Goal: Task Accomplishment & Management: Manage account settings

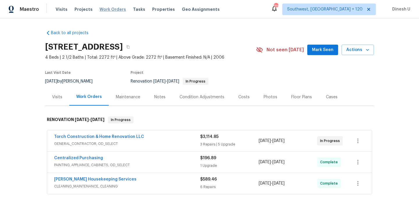
click at [105, 10] on span "Work Orders" at bounding box center [113, 9] width 27 height 6
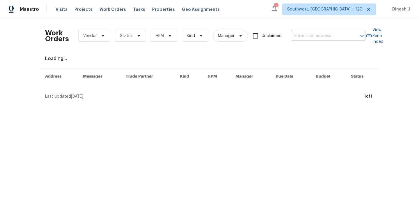
click at [323, 38] on input "text" at bounding box center [320, 35] width 58 height 9
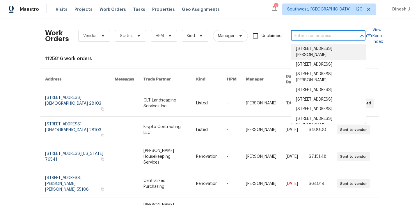
click at [299, 31] on input "text" at bounding box center [320, 35] width 58 height 9
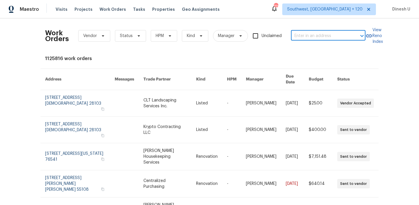
paste input "3252 Tayloe Ct, Herndon, VA 20171"
type input "3252 Tayloe Ct, Herndon, VA 20171"
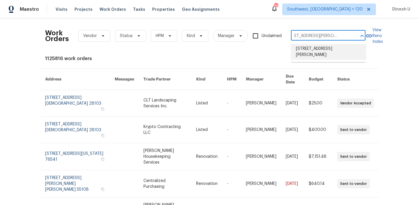
click at [300, 47] on li "3252 Tayloe Ct, Herndon, VA 20171" at bounding box center [329, 52] width 75 height 16
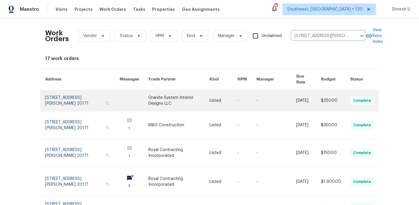
click at [56, 94] on link at bounding box center [82, 100] width 75 height 21
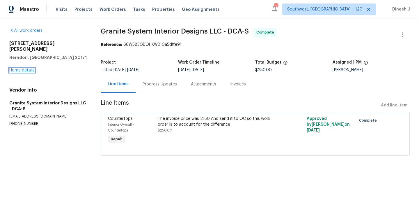
click at [28, 68] on link "Home details" at bounding box center [21, 70] width 25 height 4
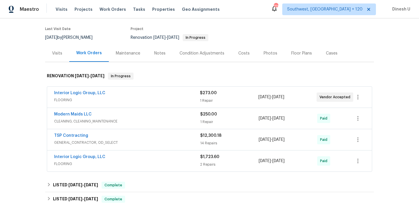
scroll to position [45, 0]
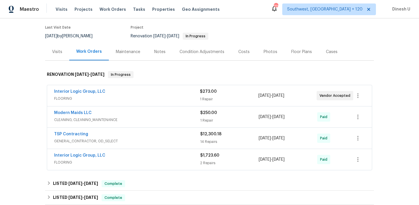
click at [209, 99] on div "1 Repair" at bounding box center [229, 99] width 58 height 6
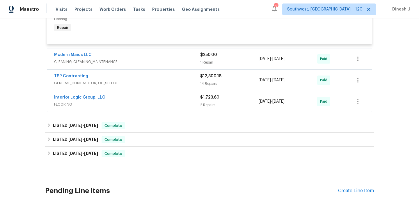
scroll to position [166, 0]
click at [207, 61] on div "1 Repair" at bounding box center [229, 62] width 59 height 6
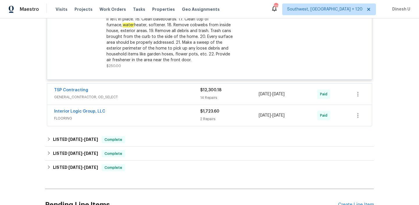
scroll to position [310, 0]
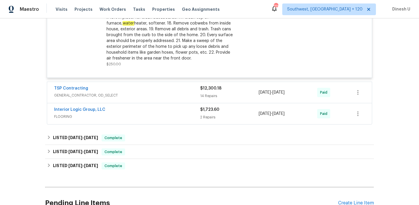
click at [211, 95] on div "14 Repairs" at bounding box center [229, 96] width 59 height 6
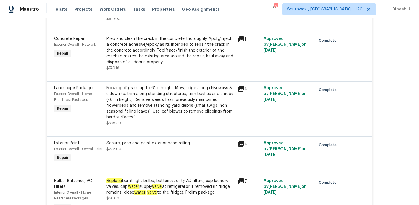
scroll to position [486, 0]
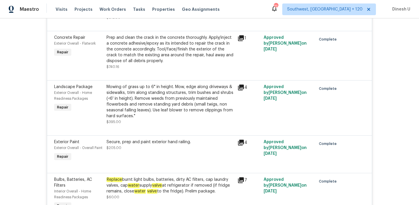
click at [243, 41] on icon at bounding box center [241, 38] width 7 height 7
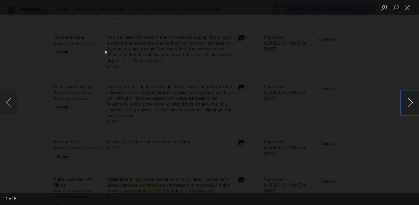
click at [413, 103] on button "Next image" at bounding box center [410, 102] width 17 height 23
click at [406, 8] on button "Close lightbox" at bounding box center [408, 7] width 12 height 10
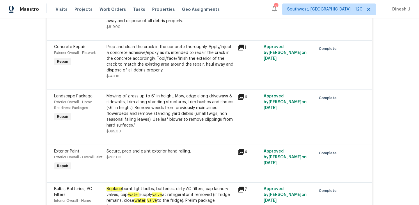
scroll to position [471, 0]
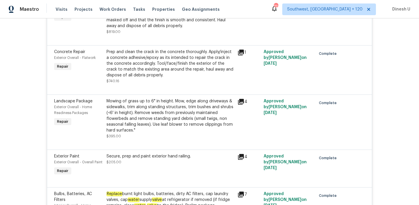
click at [240, 53] on icon at bounding box center [241, 53] width 6 height 6
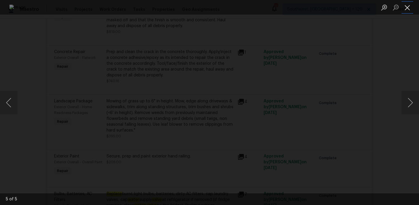
click at [409, 5] on button "Close lightbox" at bounding box center [408, 7] width 12 height 10
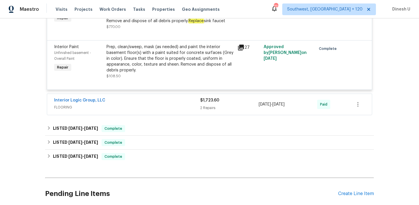
scroll to position [1009, 0]
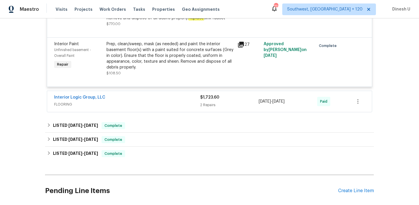
click at [214, 105] on div "2 Repairs" at bounding box center [229, 105] width 59 height 6
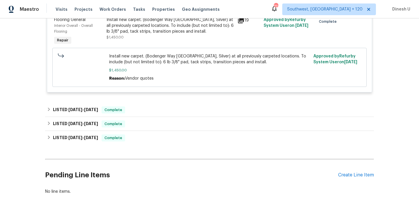
scroll to position [1208, 0]
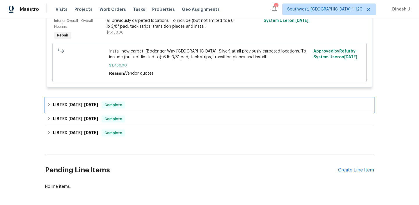
click at [83, 105] on h6 "LISTED 9/17/25 - 10/5/25" at bounding box center [75, 104] width 45 height 7
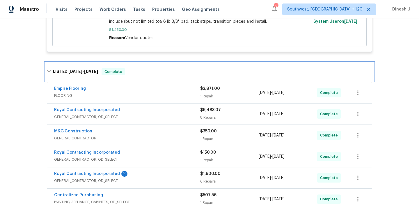
scroll to position [1258, 0]
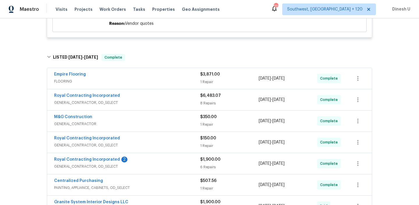
click at [210, 77] on div "$3,871.00" at bounding box center [229, 74] width 59 height 6
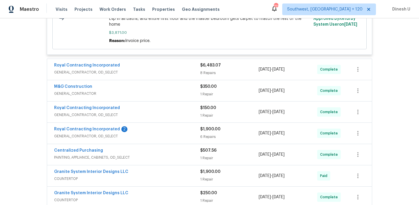
scroll to position [1388, 0]
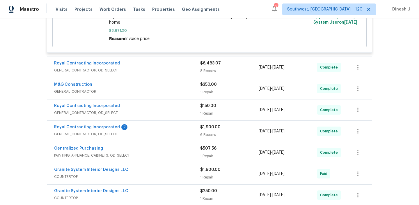
click at [201, 68] on div "8 Repairs" at bounding box center [229, 71] width 59 height 6
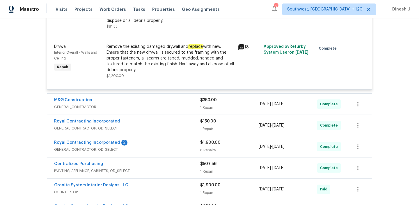
scroll to position [1748, 0]
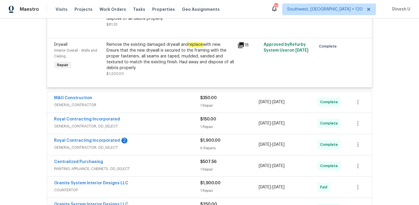
click at [209, 101] on div "$350.00 1 Repair" at bounding box center [229, 102] width 59 height 14
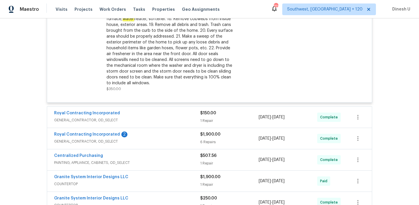
scroll to position [1953, 0]
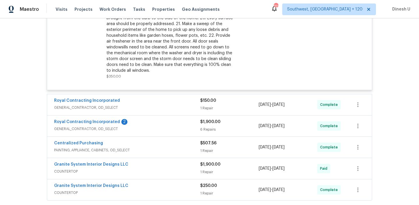
click at [201, 102] on div "$150.00" at bounding box center [229, 101] width 59 height 6
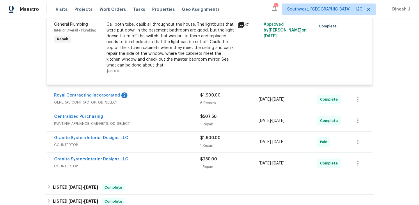
scroll to position [2074, 0]
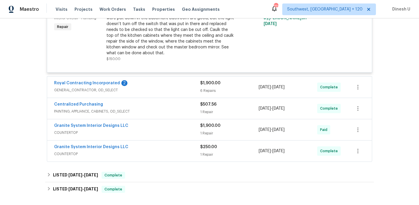
click at [210, 88] on div "6 Repairs" at bounding box center [229, 91] width 59 height 6
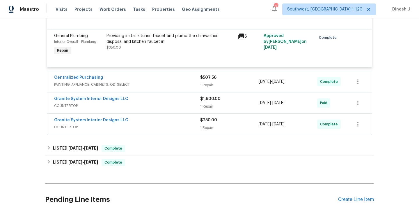
scroll to position [2424, 0]
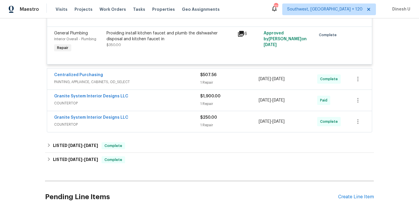
click at [212, 85] on div "1 Repair" at bounding box center [229, 83] width 59 height 6
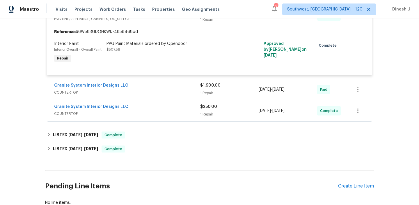
scroll to position [2496, 0]
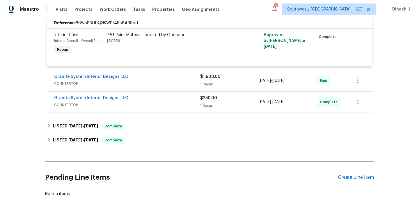
click at [206, 88] on div "$1,900.00 1 Repair" at bounding box center [229, 81] width 59 height 14
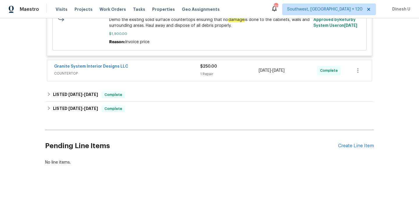
scroll to position [2628, 0]
click at [207, 74] on div "1 Repair" at bounding box center [229, 74] width 59 height 6
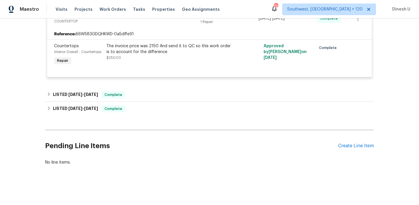
scroll to position [2680, 0]
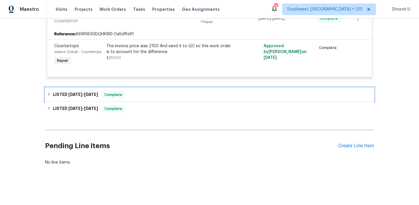
click at [96, 93] on span "6/2/25" at bounding box center [91, 94] width 14 height 4
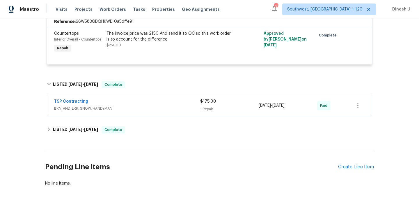
click at [212, 112] on div "1 Repair" at bounding box center [229, 109] width 59 height 6
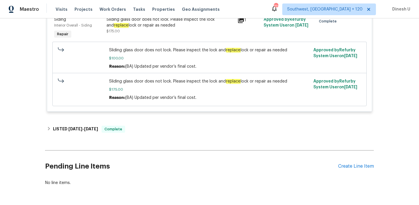
scroll to position [2832, 0]
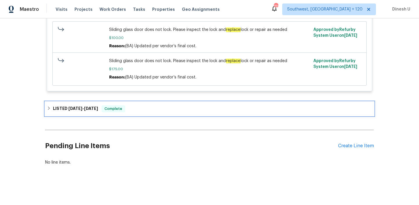
click at [87, 103] on div "LISTED 5/21/25 - 5/24/25 Complete" at bounding box center [209, 109] width 329 height 14
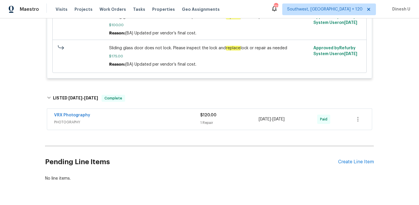
click at [221, 126] on div "$120.00 1 Repair" at bounding box center [229, 119] width 59 height 14
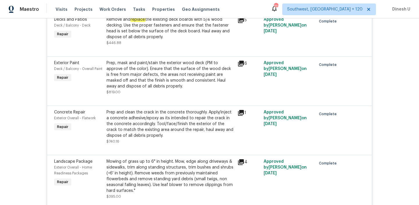
scroll to position [0, 0]
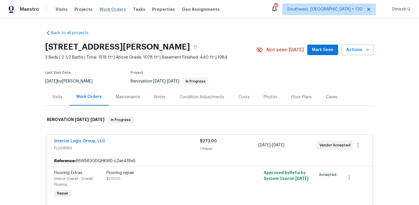
click at [109, 10] on span "Work Orders" at bounding box center [113, 9] width 27 height 6
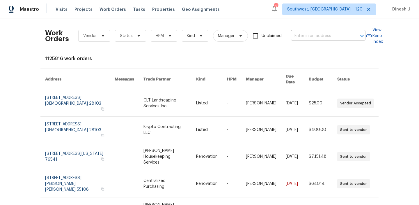
click at [315, 35] on input "text" at bounding box center [320, 35] width 58 height 9
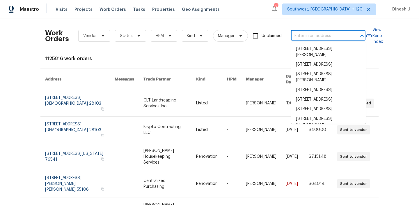
paste input "1513 Rockglade Run, Antioch, TN 37013"
type input "1513 Rockglade Run, Antioch, TN 37013"
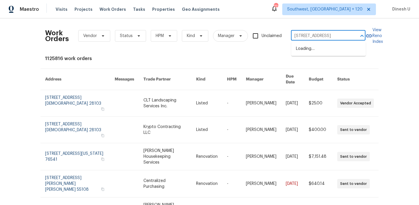
scroll to position [0, 20]
click at [309, 48] on li "1513 Rockglade Run, Antioch, TN 37013" at bounding box center [329, 49] width 75 height 10
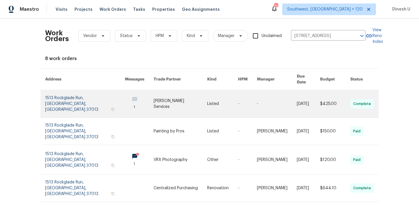
click at [56, 94] on link at bounding box center [85, 103] width 80 height 27
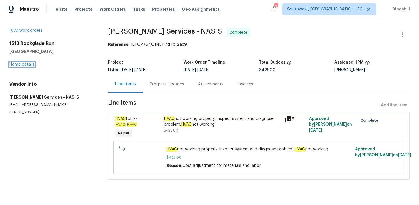
click at [24, 63] on link "Home details" at bounding box center [21, 64] width 25 height 4
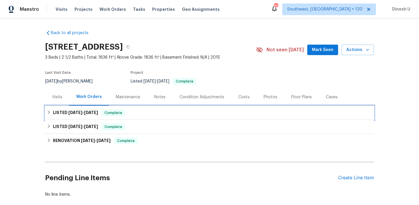
click at [88, 111] on span "10/7/25" at bounding box center [91, 112] width 14 height 4
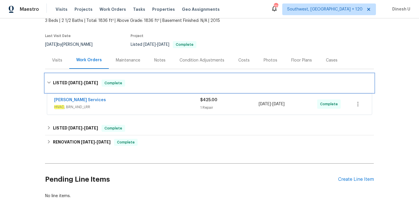
scroll to position [52, 0]
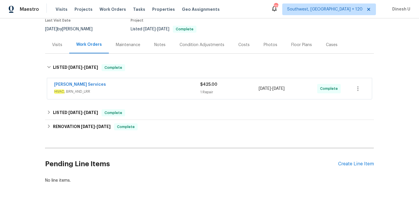
click at [206, 91] on div "1 Repair" at bounding box center [229, 92] width 59 height 6
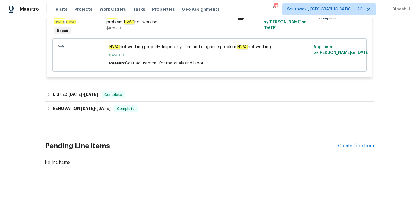
scroll to position [157, 0]
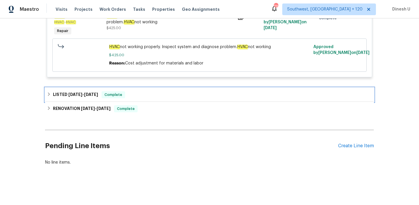
click at [80, 91] on h6 "LISTED 7/2/25 - 7/3/25" at bounding box center [75, 94] width 45 height 7
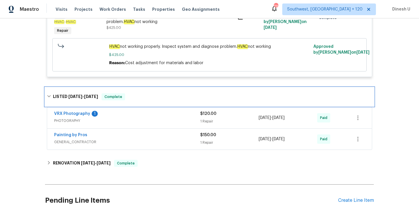
scroll to position [189, 0]
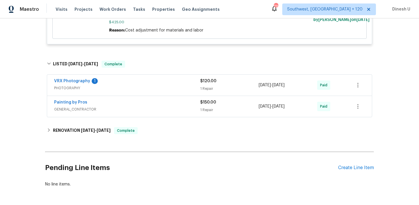
click at [212, 84] on div "$120.00" at bounding box center [229, 81] width 59 height 6
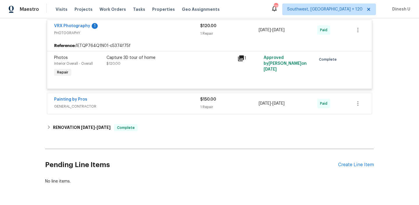
scroll to position [268, 0]
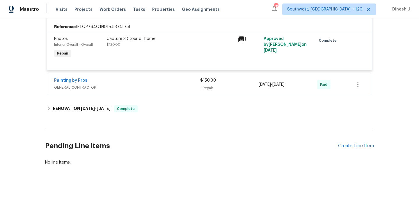
click at [212, 89] on div "1 Repair" at bounding box center [229, 88] width 59 height 6
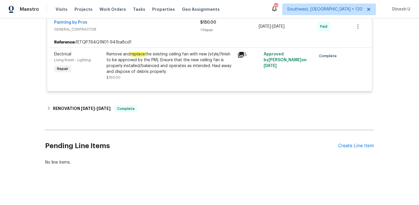
scroll to position [0, 0]
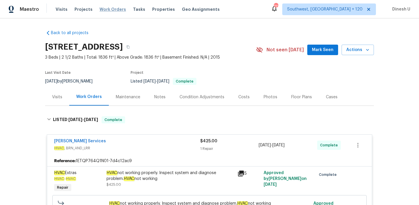
click at [102, 8] on span "Work Orders" at bounding box center [113, 9] width 27 height 6
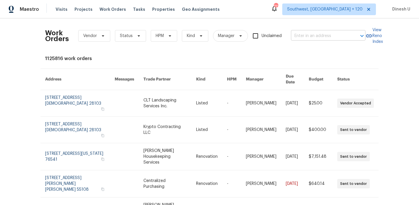
click at [318, 34] on input "text" at bounding box center [320, 35] width 58 height 9
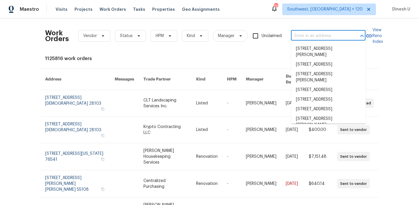
paste input "312 Cottonwood Dr Shelbyville, TN 37160"
type input "312 Cottonwood Dr Shelbyville, TN 37160"
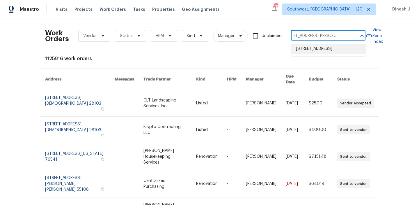
click at [308, 52] on li "312 Cottonwood Dr, Shelbyville, TN 37160" at bounding box center [329, 49] width 75 height 10
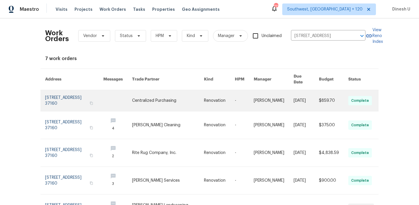
click at [49, 94] on link at bounding box center [74, 100] width 58 height 21
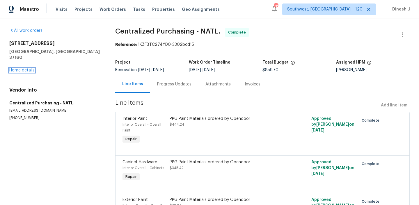
click at [23, 68] on link "Home details" at bounding box center [21, 70] width 25 height 4
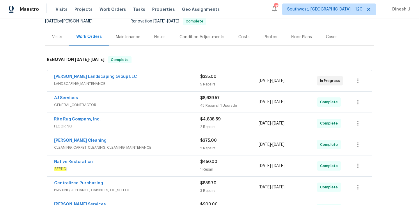
scroll to position [60, 0]
click at [204, 84] on div "5 Repairs" at bounding box center [229, 84] width 59 height 6
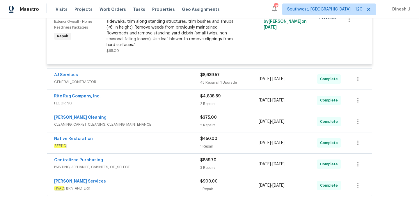
scroll to position [339, 0]
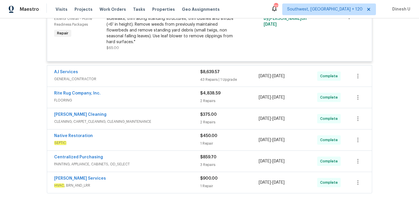
click at [215, 79] on div "43 Repairs | 1 Upgrade" at bounding box center [229, 80] width 59 height 6
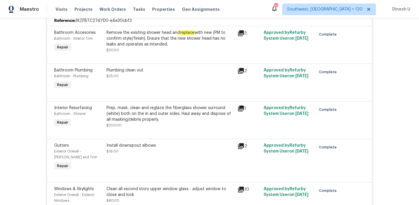
scroll to position [409, 0]
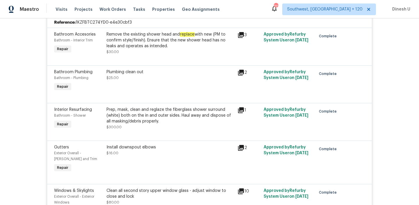
click at [243, 73] on icon at bounding box center [241, 73] width 6 height 6
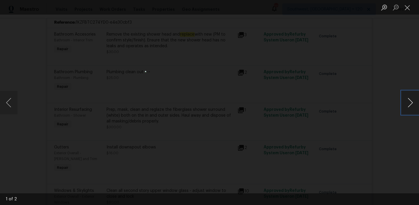
click at [412, 105] on button "Next image" at bounding box center [410, 102] width 17 height 23
click at [406, 9] on button "Close lightbox" at bounding box center [408, 7] width 12 height 10
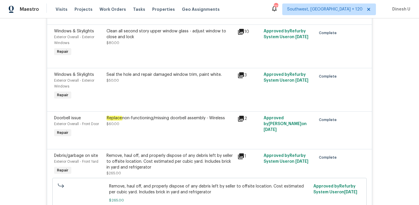
scroll to position [570, 0]
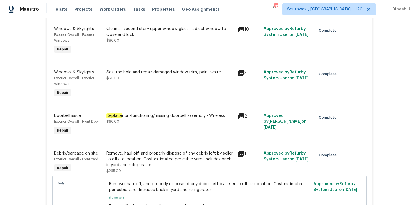
click at [177, 65] on div "Windows & Skylights Exterior Overall - Exterior Windows Repair Clean all second…" at bounding box center [209, 43] width 325 height 43
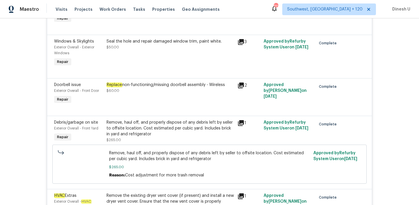
scroll to position [589, 0]
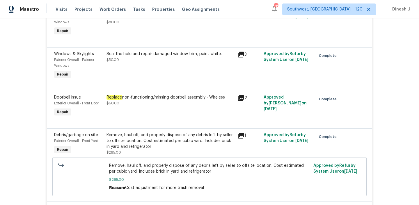
click at [239, 55] on icon at bounding box center [241, 55] width 6 height 6
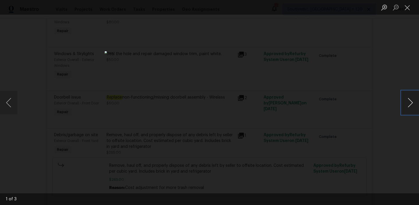
click at [409, 100] on button "Next image" at bounding box center [410, 102] width 17 height 23
click at [406, 9] on button "Close lightbox" at bounding box center [408, 7] width 12 height 10
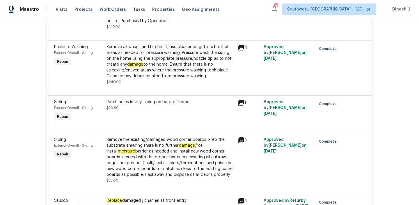
scroll to position [1077, 0]
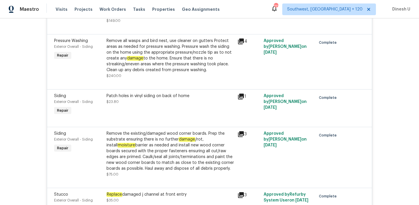
click at [243, 44] on icon at bounding box center [241, 41] width 6 height 6
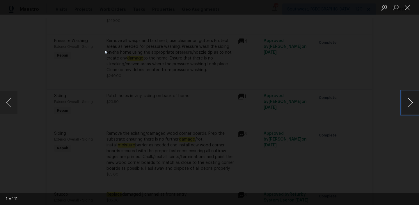
click at [410, 100] on button "Next image" at bounding box center [410, 102] width 17 height 23
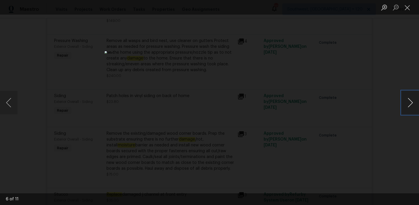
click at [410, 100] on button "Next image" at bounding box center [410, 102] width 17 height 23
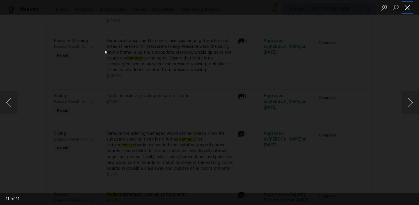
click at [407, 8] on button "Close lightbox" at bounding box center [408, 7] width 12 height 10
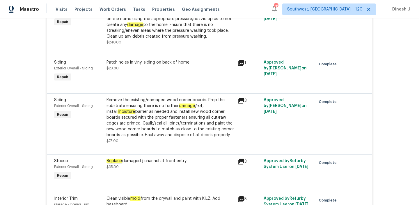
scroll to position [1113, 0]
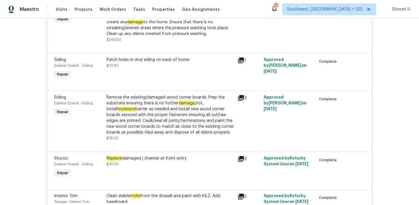
click at [242, 64] on icon at bounding box center [241, 60] width 7 height 7
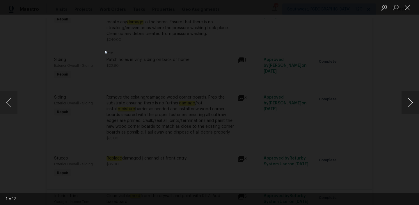
click at [410, 102] on button "Next image" at bounding box center [410, 102] width 17 height 23
click at [407, 6] on button "Close lightbox" at bounding box center [408, 7] width 12 height 10
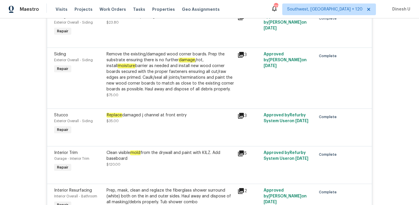
scroll to position [1157, 0]
click at [241, 57] on icon at bounding box center [241, 55] width 6 height 6
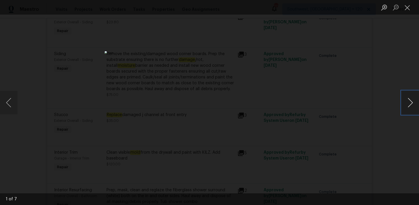
click at [409, 103] on button "Next image" at bounding box center [410, 102] width 17 height 23
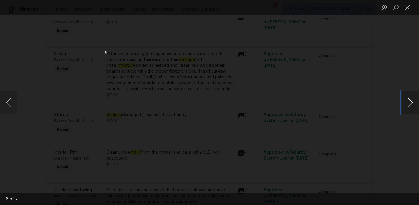
click at [409, 103] on button "Next image" at bounding box center [410, 102] width 17 height 23
click at [406, 5] on button "Close lightbox" at bounding box center [408, 7] width 12 height 10
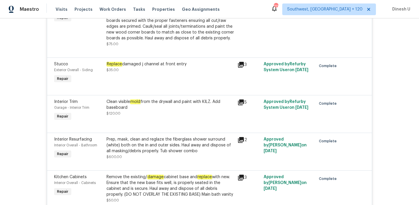
scroll to position [1211, 0]
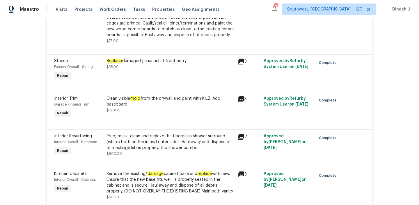
click at [243, 64] on icon at bounding box center [241, 62] width 6 height 6
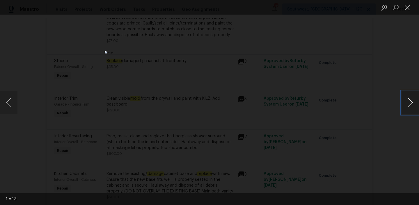
click at [413, 102] on button "Next image" at bounding box center [410, 102] width 17 height 23
click at [408, 3] on button "Close lightbox" at bounding box center [408, 7] width 12 height 10
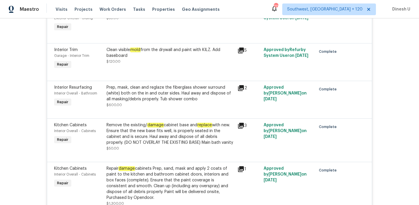
scroll to position [1260, 0]
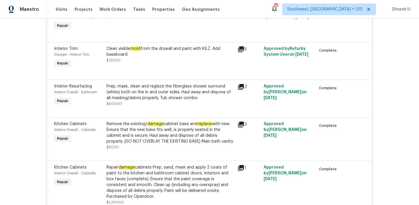
click at [242, 52] on icon at bounding box center [241, 49] width 6 height 6
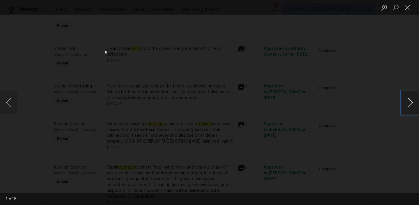
click at [411, 103] on button "Next image" at bounding box center [410, 102] width 17 height 23
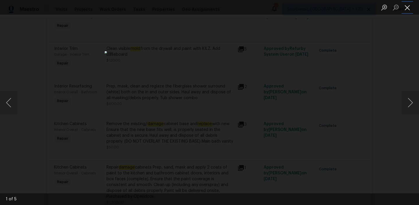
click at [411, 5] on button "Close lightbox" at bounding box center [408, 7] width 12 height 10
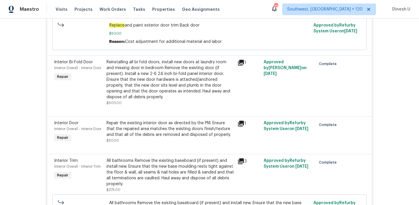
scroll to position [1749, 0]
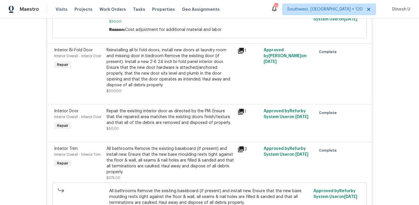
click at [245, 54] on div "1" at bounding box center [249, 50] width 23 height 7
click at [243, 54] on icon at bounding box center [241, 51] width 6 height 6
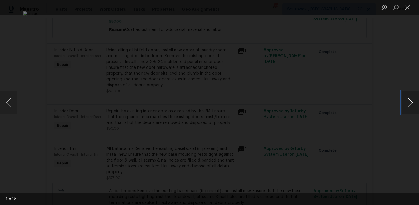
click at [412, 103] on button "Next image" at bounding box center [410, 102] width 17 height 23
click at [407, 9] on button "Close lightbox" at bounding box center [408, 7] width 12 height 10
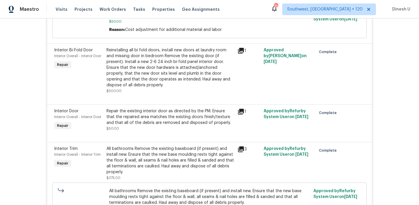
click at [173, 61] on div "Reinstalling all bi fold doors, install new doors at laundry room and missing d…" at bounding box center [171, 67] width 128 height 41
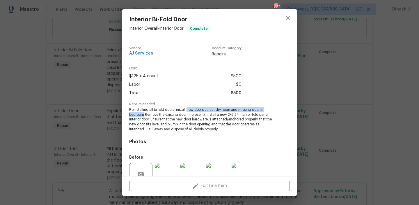
drag, startPoint x: 187, startPoint y: 110, endPoint x: 145, endPoint y: 114, distance: 42.7
click at [145, 114] on span "Reinstalling all bi fold doors, install new doors at laundry room and missing d…" at bounding box center [201, 119] width 145 height 24
copy span "new doors at laundry room and missing door in bedroom"
click at [38, 98] on div "Interior Bi-Fold Door Interior Overall - Interior Door Complete Vendor AJ Servi…" at bounding box center [209, 102] width 419 height 205
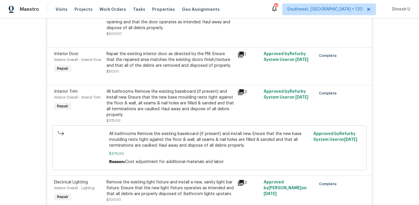
scroll to position [1808, 0]
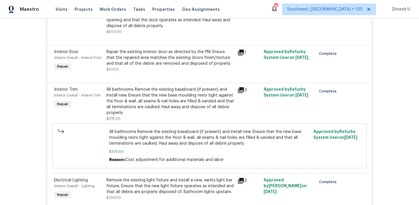
click at [243, 52] on icon at bounding box center [241, 53] width 6 height 6
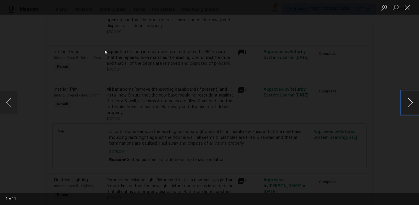
click at [407, 100] on button "Next image" at bounding box center [410, 102] width 17 height 23
click at [405, 4] on button "Close lightbox" at bounding box center [408, 7] width 12 height 10
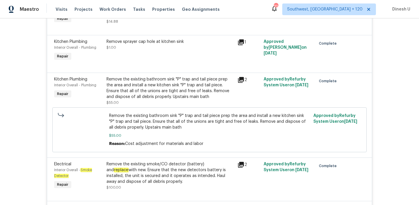
scroll to position [2306, 0]
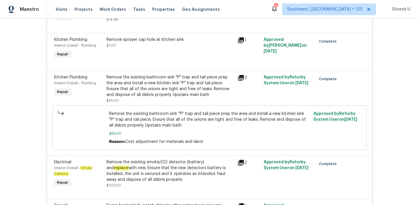
click at [153, 48] on div "Remove sprayer cap hole at kitchen sink $1.00" at bounding box center [171, 43] width 128 height 12
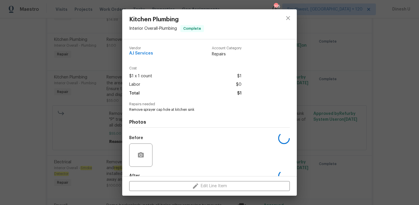
click at [108, 56] on div "Kitchen Plumbing Interior Overall - Plumbing Complete Vendor AJ Services Accoun…" at bounding box center [209, 102] width 419 height 205
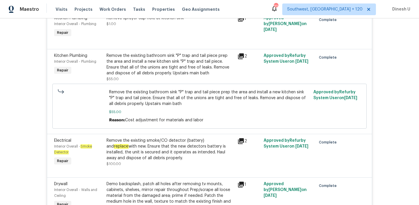
scroll to position [2329, 0]
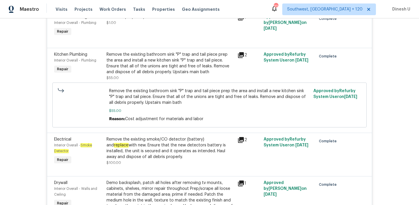
click at [158, 64] on div "Remove the existing bathroom sink "P" trap and tail piece prep the area and ins…" at bounding box center [171, 63] width 128 height 23
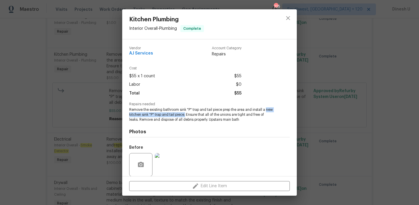
drag, startPoint x: 267, startPoint y: 109, endPoint x: 186, endPoint y: 114, distance: 81.7
click at [186, 114] on span "Remove the existing bathroom sink "P" trap and tail piece prep the area and ins…" at bounding box center [201, 114] width 145 height 15
copy span "new kitchen sink "P" trap and tail piece."
click at [103, 105] on div "Kitchen Plumbing Interior Overall - Plumbing Complete Vendor AJ Services Accoun…" at bounding box center [209, 102] width 419 height 205
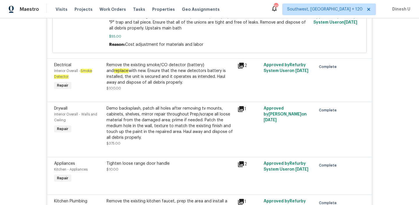
scroll to position [2406, 0]
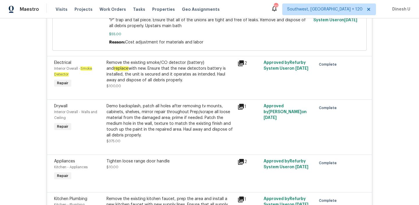
click at [155, 68] on div "Remove the existing smoke/CO detector (battery) and replace with new. Ensure th…" at bounding box center [171, 71] width 128 height 23
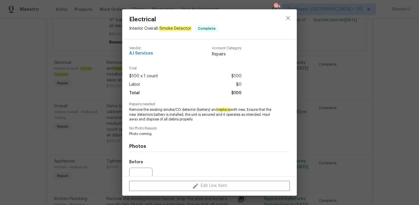
click at [164, 109] on span "Remove the existing smoke/CO detector (battery) and replace with new. Ensure th…" at bounding box center [201, 114] width 145 height 15
drag, startPoint x: 163, startPoint y: 109, endPoint x: 195, endPoint y: 109, distance: 31.7
click at [195, 109] on span "Remove the existing smoke/CO detector (battery) and replace with new. Ensure th…" at bounding box center [201, 114] width 145 height 15
copy span "smoke/CO detector"
click at [84, 91] on div "Electrical Interior Overall - Smoke Detector Complete Vendor AJ Services Accoun…" at bounding box center [209, 102] width 419 height 205
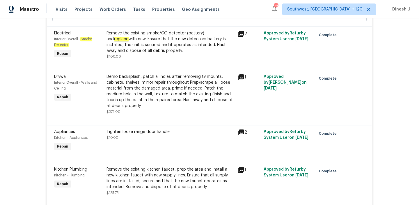
scroll to position [2436, 0]
click at [243, 79] on icon at bounding box center [241, 77] width 6 height 6
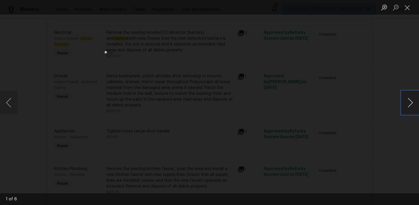
click at [411, 101] on button "Next image" at bounding box center [410, 102] width 17 height 23
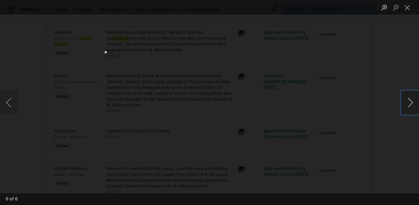
click at [411, 101] on button "Next image" at bounding box center [410, 102] width 17 height 23
click at [408, 6] on button "Close lightbox" at bounding box center [408, 7] width 12 height 10
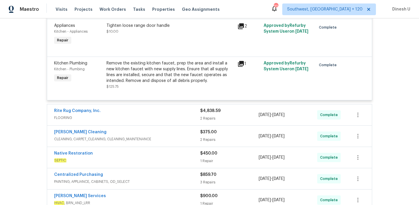
scroll to position [2550, 0]
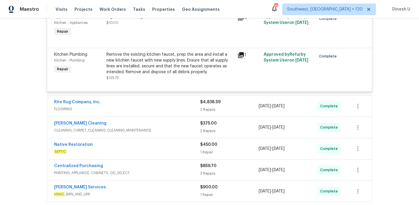
click at [175, 65] on div "Remove the existing kitchen faucet, prep the area and install a new kitchen fau…" at bounding box center [171, 63] width 128 height 23
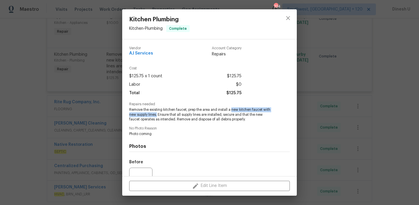
drag, startPoint x: 232, startPoint y: 110, endPoint x: 158, endPoint y: 115, distance: 74.4
click at [158, 115] on span "Remove the existing kitchen faucet, prep the area and install a new kitchen fau…" at bounding box center [201, 114] width 145 height 15
copy span "new kitchen faucet with new supply lines."
click at [108, 105] on div "Kitchen Plumbing Kitchen - Plumbing Complete Vendor AJ Services Account Categor…" at bounding box center [209, 102] width 419 height 205
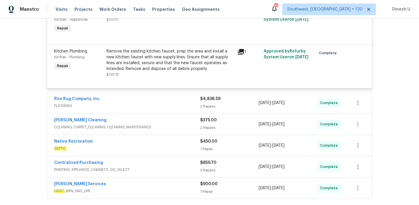
scroll to position [2552, 0]
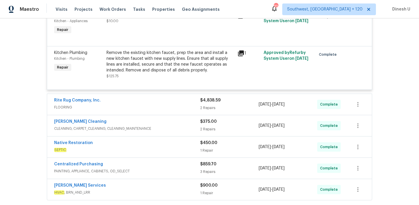
click at [204, 102] on span "$4,838.59" at bounding box center [210, 100] width 20 height 4
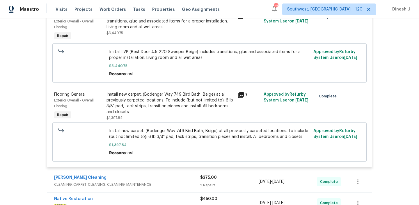
scroll to position [2669, 0]
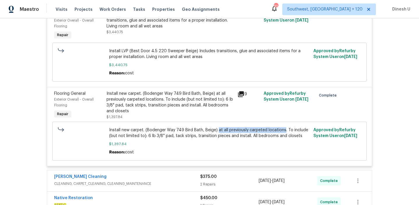
drag, startPoint x: 216, startPoint y: 134, endPoint x: 282, endPoint y: 135, distance: 65.8
click at [282, 135] on span "Install new carpet. (Bodenger Way 749 Bird Bath, Beige) at all previously carpe…" at bounding box center [209, 133] width 201 height 12
copy span "at all previously carpeted locations"
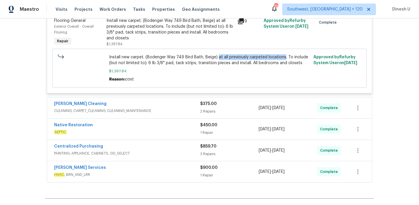
scroll to position [2755, 0]
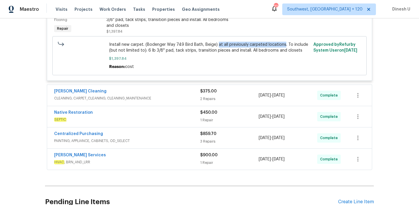
click at [207, 102] on div "2 Repairs" at bounding box center [229, 99] width 59 height 6
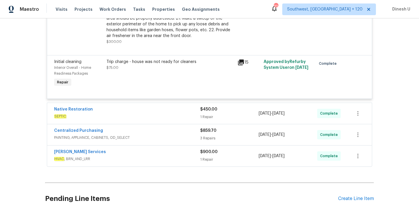
scroll to position [2963, 0]
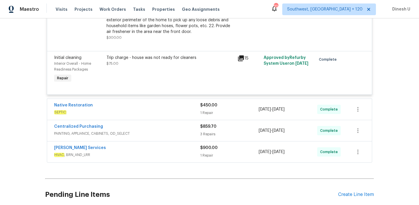
click at [206, 116] on div "1 Repair" at bounding box center [229, 113] width 59 height 6
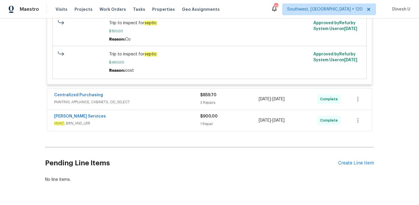
scroll to position [3116, 0]
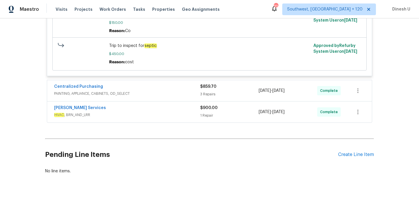
click at [214, 97] on div "3 Repairs" at bounding box center [229, 94] width 59 height 6
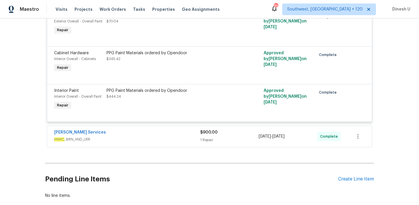
scroll to position [3239, 0]
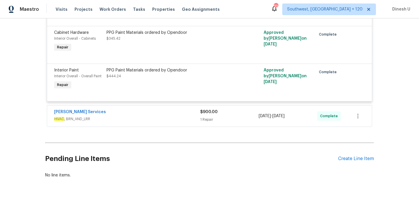
click at [210, 122] on div "1 Repair" at bounding box center [229, 119] width 59 height 6
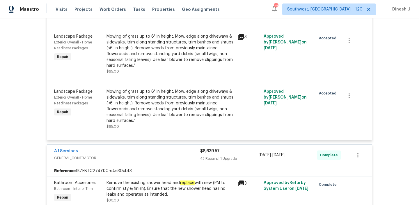
scroll to position [0, 0]
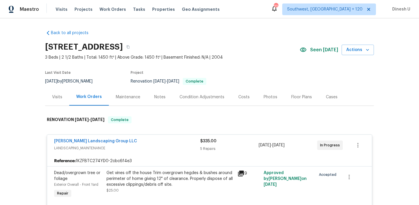
click at [56, 95] on div "Visits" at bounding box center [57, 97] width 10 height 6
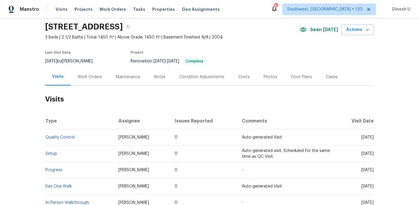
scroll to position [66, 0]
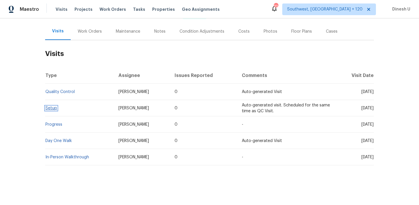
click at [49, 107] on link "Setup" at bounding box center [51, 108] width 12 height 4
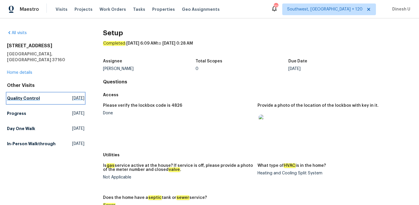
click at [72, 95] on span "Tue, Oct 14 2025" at bounding box center [78, 98] width 12 height 6
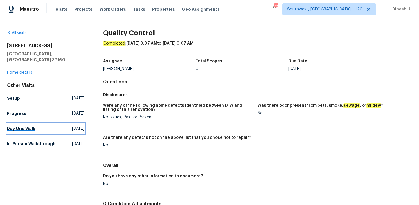
click at [72, 126] on span "Thu, Sep 25 2025" at bounding box center [78, 129] width 12 height 6
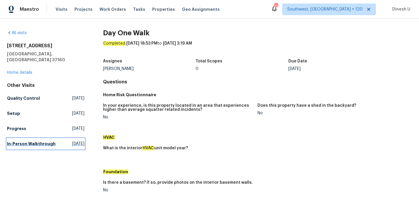
click at [72, 141] on span "Wed, Sep 03 2025" at bounding box center [78, 144] width 12 height 6
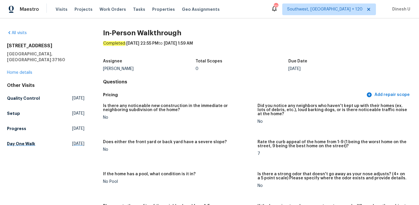
click at [72, 141] on span "Thu, Sep 25 2025" at bounding box center [78, 144] width 12 height 6
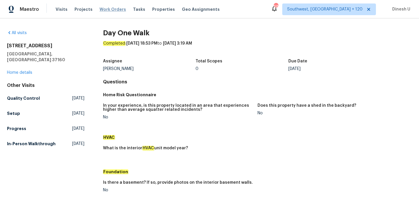
click at [103, 9] on span "Work Orders" at bounding box center [113, 9] width 27 height 6
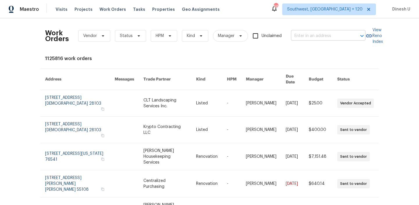
click at [298, 37] on input "text" at bounding box center [320, 35] width 58 height 9
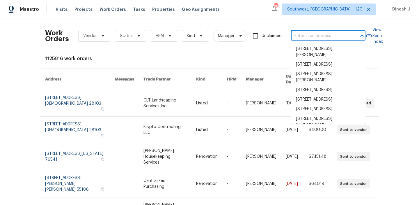
paste input "922 Laguna Dr Garland, TX 75043"
type input "922 Laguna Dr Garland, TX 75043"
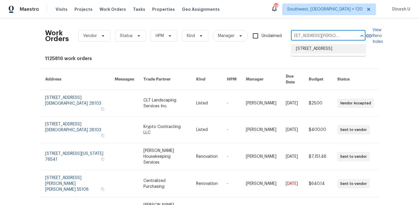
click at [298, 46] on li "922 Laguna Dr, Garland, TX 75043" at bounding box center [329, 49] width 75 height 10
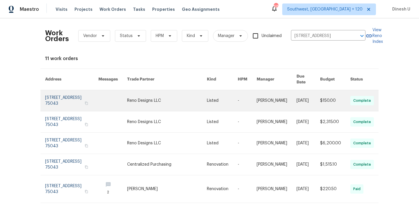
click at [66, 97] on link at bounding box center [71, 100] width 53 height 21
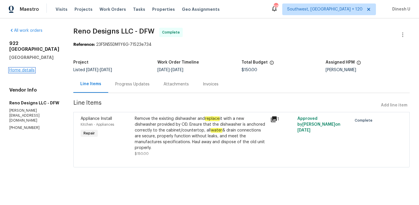
click at [23, 68] on link "Home details" at bounding box center [21, 70] width 25 height 4
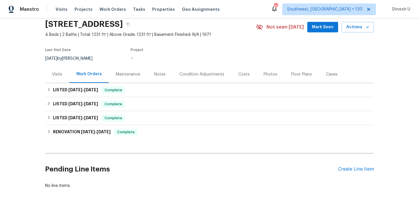
scroll to position [46, 0]
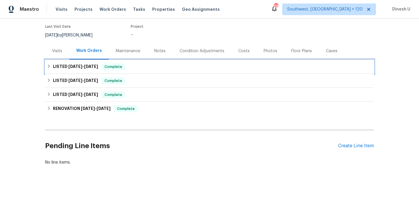
click at [86, 63] on h6 "LISTED 10/10/25 - 10/15/25" at bounding box center [75, 66] width 45 height 7
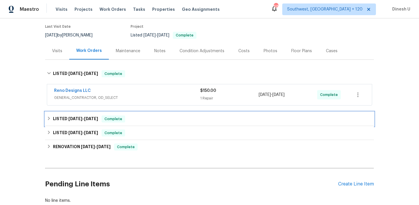
click at [87, 116] on span "10/8/25" at bounding box center [91, 118] width 14 height 4
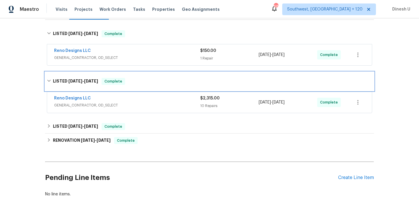
scroll to position [104, 0]
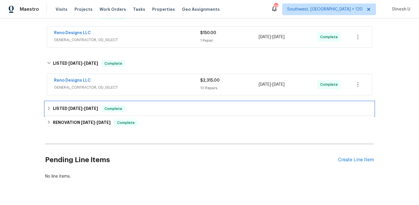
click at [73, 113] on div "LISTED 9/19/25 - 9/25/25 Complete" at bounding box center [209, 109] width 329 height 14
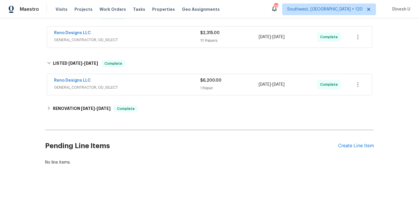
click at [72, 106] on h6 "RENOVATION 8/8/25 - 9/2/25" at bounding box center [82, 108] width 58 height 7
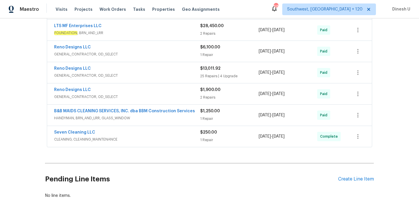
scroll to position [0, 0]
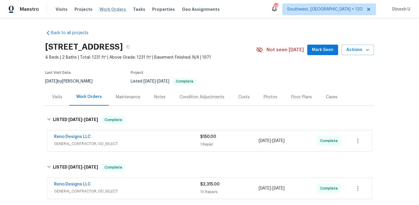
click at [110, 6] on span "Work Orders" at bounding box center [113, 9] width 27 height 6
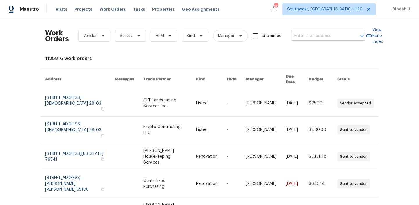
click at [310, 31] on input "text" at bounding box center [320, 35] width 58 height 9
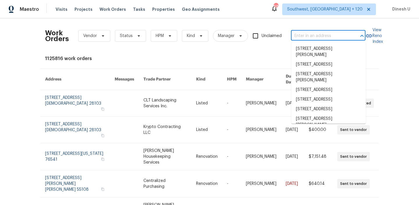
paste input "1913 Nigel Ct, Charlotte, NC 28213"
type input "1913 Nigel Ct, Charlotte, NC 28213"
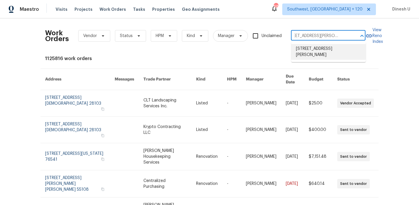
click at [307, 48] on li "1913 Nigel Ct, Charlotte, NC 28213" at bounding box center [329, 52] width 75 height 16
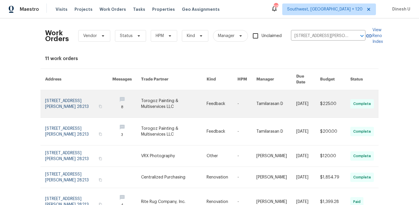
click at [48, 96] on link at bounding box center [78, 103] width 67 height 27
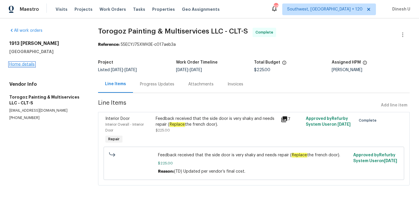
click at [13, 65] on link "Home details" at bounding box center [21, 64] width 25 height 4
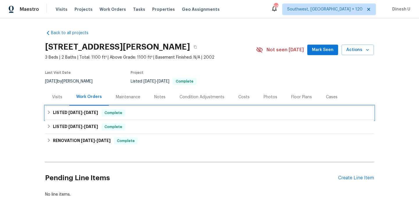
click at [76, 114] on span "10/8/25" at bounding box center [75, 112] width 14 height 4
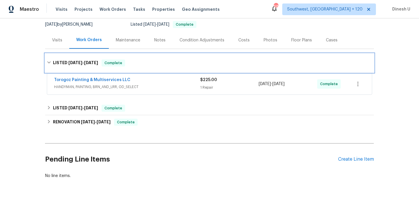
scroll to position [58, 0]
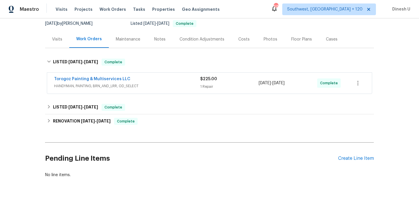
click at [206, 86] on div "1 Repair" at bounding box center [229, 87] width 59 height 6
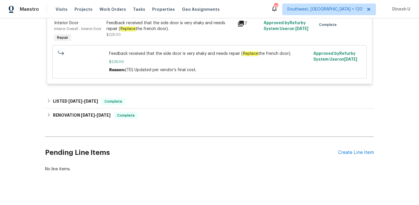
scroll to position [157, 0]
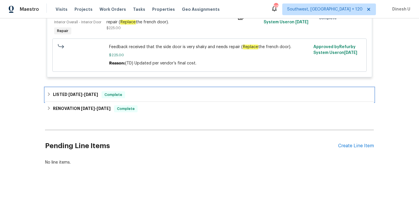
click at [107, 89] on div "LISTED 9/30/25 - 10/7/25 Complete" at bounding box center [209, 95] width 329 height 14
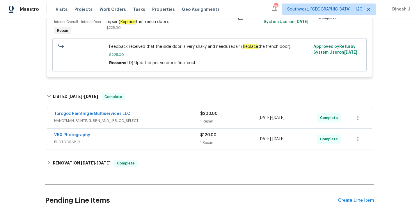
click at [207, 113] on span "$200.00" at bounding box center [208, 114] width 17 height 4
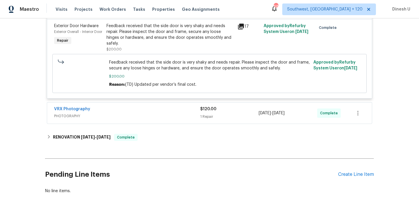
scroll to position [283, 0]
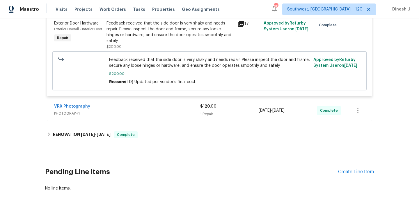
click at [202, 114] on div "1 Repair" at bounding box center [229, 114] width 59 height 6
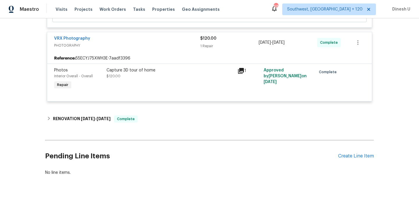
scroll to position [360, 0]
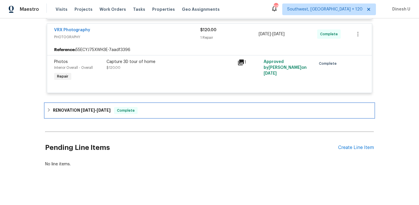
click at [111, 109] on span "10/28/25" at bounding box center [104, 110] width 14 height 4
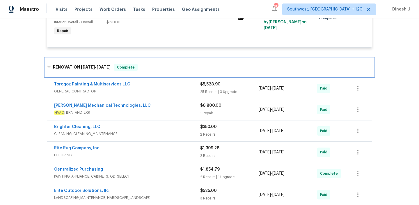
scroll to position [406, 0]
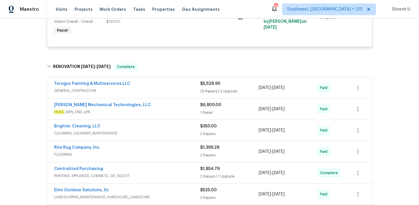
click at [209, 109] on div "$6,800.00 1 Repair" at bounding box center [229, 109] width 59 height 14
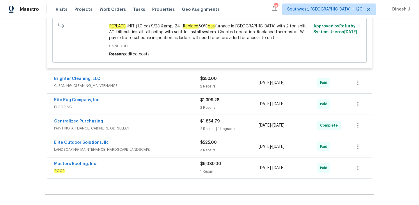
scroll to position [565, 0]
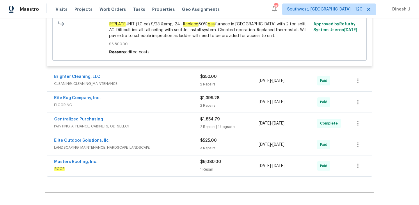
click at [208, 83] on div "2 Repairs" at bounding box center [229, 84] width 59 height 6
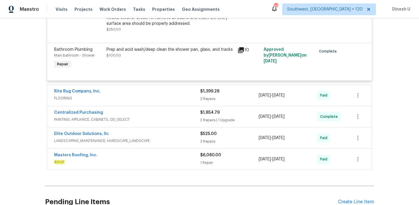
scroll to position [745, 0]
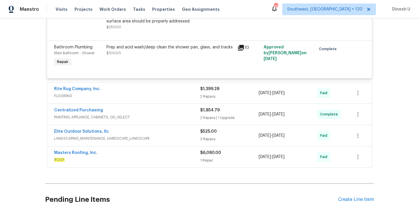
click at [205, 96] on div "2 Repairs" at bounding box center [229, 96] width 59 height 6
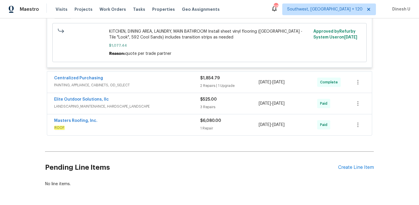
scroll to position [980, 0]
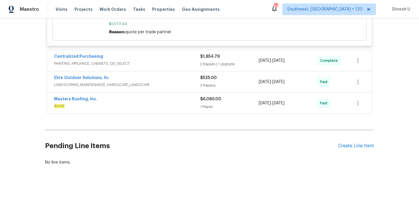
click at [205, 108] on div "1 Repair" at bounding box center [229, 107] width 59 height 6
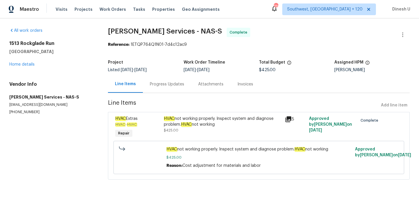
click at [165, 85] on div "Progress Updates" at bounding box center [167, 84] width 34 height 6
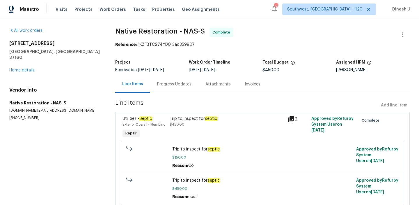
click at [166, 82] on div "Progress Updates" at bounding box center [174, 84] width 34 height 6
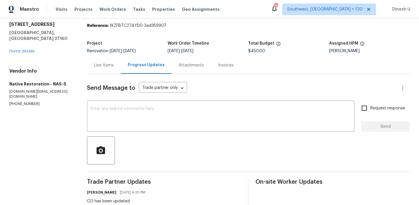
scroll to position [2, 0]
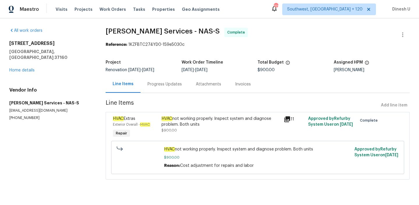
click at [164, 86] on div "Progress Updates" at bounding box center [165, 84] width 34 height 6
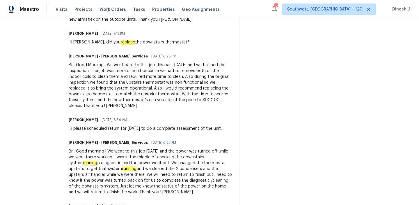
scroll to position [264, 0]
